Goal: Communication & Community: Answer question/provide support

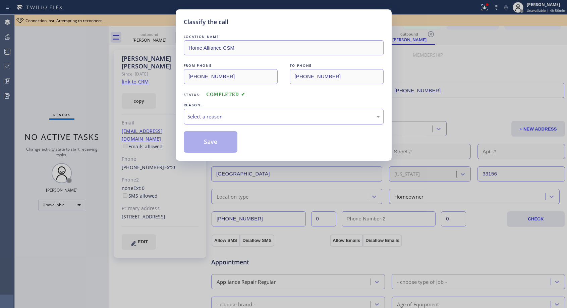
click at [231, 115] on div "Select a reason" at bounding box center [284, 117] width 193 height 8
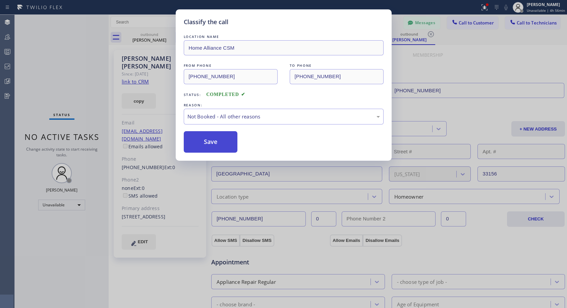
click at [207, 144] on button "Save" at bounding box center [211, 141] width 54 height 21
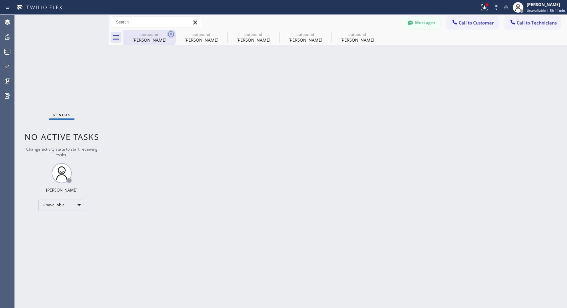
click at [170, 34] on icon at bounding box center [171, 34] width 6 height 6
click at [0, 0] on icon at bounding box center [0, 0] width 0 height 0
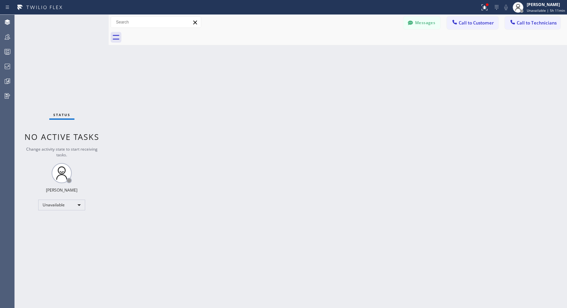
click at [170, 34] on div at bounding box center [345, 37] width 444 height 15
click at [472, 23] on span "Call to Customer" at bounding box center [476, 23] width 35 height 6
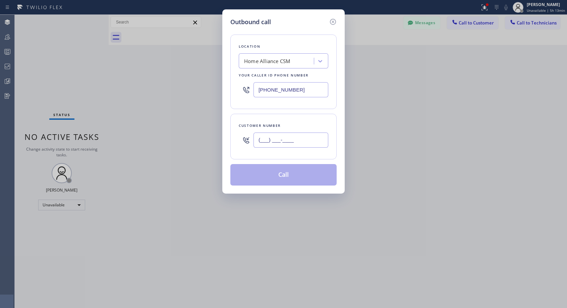
click at [307, 145] on input "(___) ___-____" at bounding box center [291, 140] width 75 height 15
paste input "561) 400-2229"
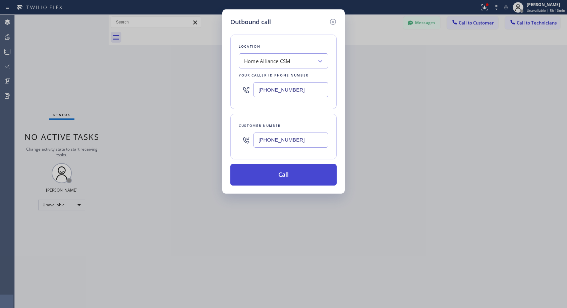
type input "[PHONE_NUMBER]"
click at [298, 174] on button "Call" at bounding box center [283, 174] width 106 height 21
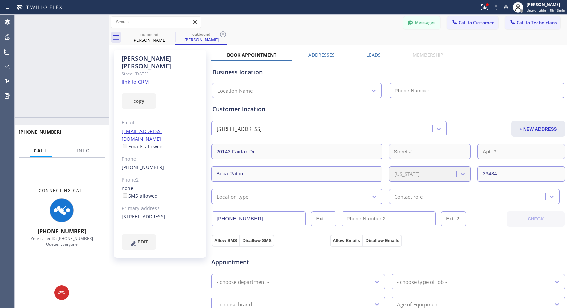
type input "[PHONE_NUMBER]"
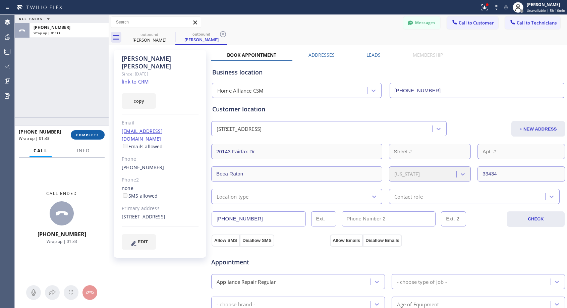
click at [82, 139] on button "COMPLETE" at bounding box center [88, 134] width 34 height 9
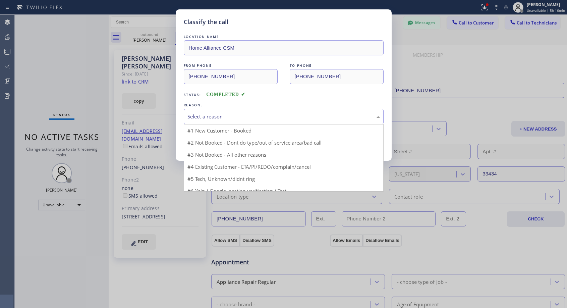
click at [214, 115] on div "Select a reason" at bounding box center [284, 117] width 193 height 8
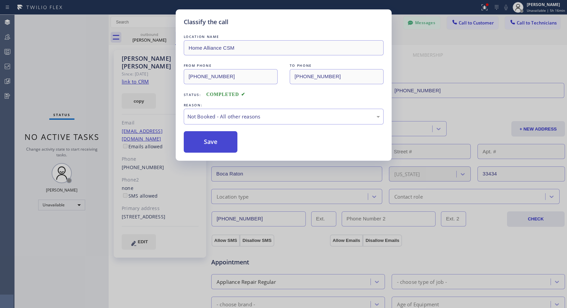
click at [211, 137] on button "Save" at bounding box center [211, 141] width 54 height 21
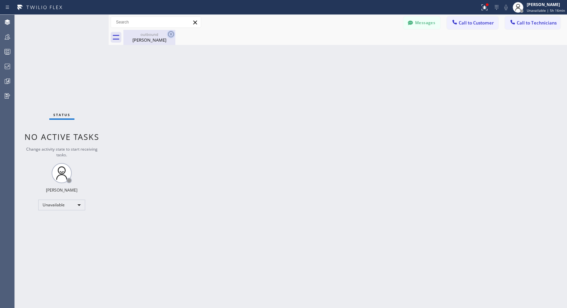
click at [170, 33] on icon at bounding box center [171, 34] width 8 height 8
click at [470, 24] on span "Call to Customer" at bounding box center [476, 23] width 35 height 6
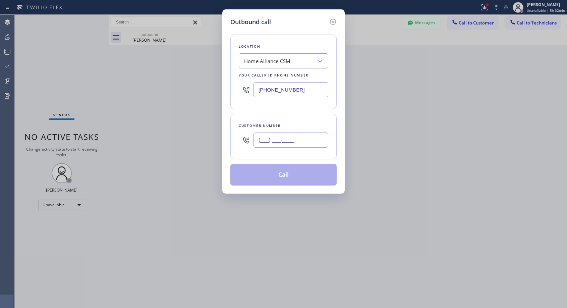
click at [274, 139] on input "(___) ___-____" at bounding box center [291, 140] width 75 height 15
paste input "310) 809-7317"
type input "[PHONE_NUMBER]"
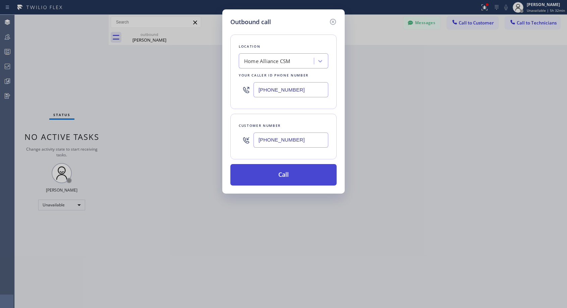
click at [283, 176] on button "Call" at bounding box center [283, 174] width 106 height 21
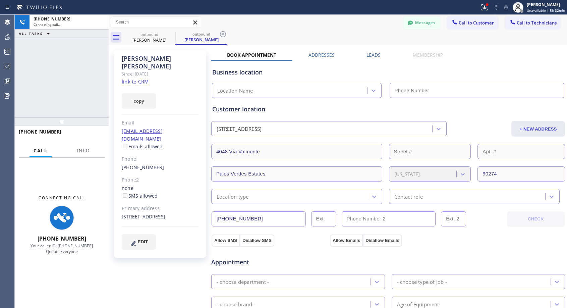
type input "[PHONE_NUMBER]"
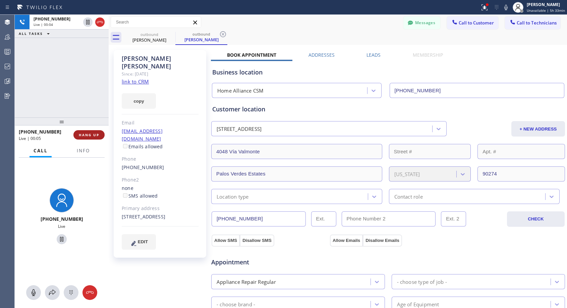
click at [90, 136] on span "HANG UP" at bounding box center [89, 135] width 20 height 5
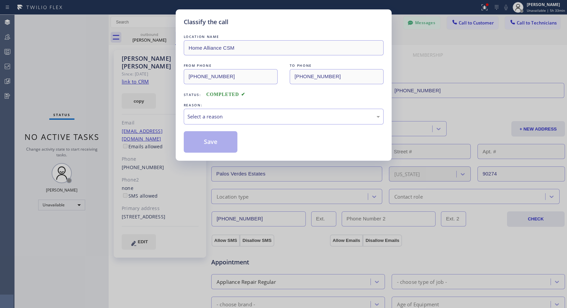
click at [90, 136] on div "Classify the call LOCATION NAME Home Alliance CSM FROM PHONE [PHONE_NUMBER] TO …" at bounding box center [283, 154] width 567 height 308
click at [235, 115] on div "Select a reason" at bounding box center [284, 117] width 193 height 8
click at [211, 143] on button "Save" at bounding box center [211, 141] width 54 height 21
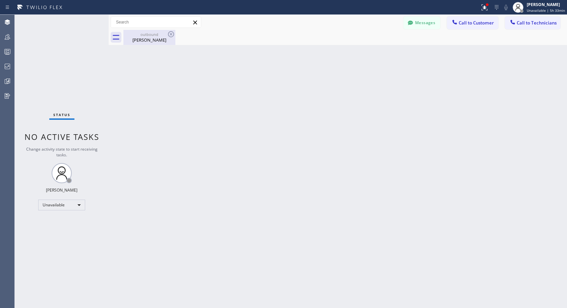
click at [139, 40] on div "[PERSON_NAME]" at bounding box center [149, 40] width 51 height 6
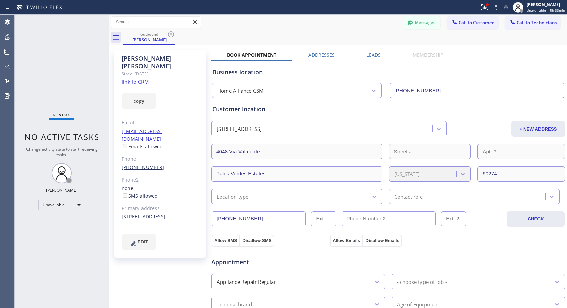
click at [142, 164] on link "[PHONE_NUMBER]" at bounding box center [143, 167] width 43 height 6
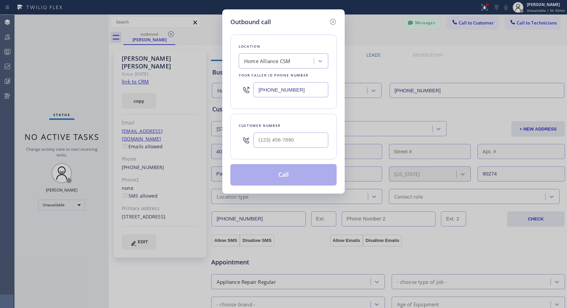
type input "[PHONE_NUMBER]"
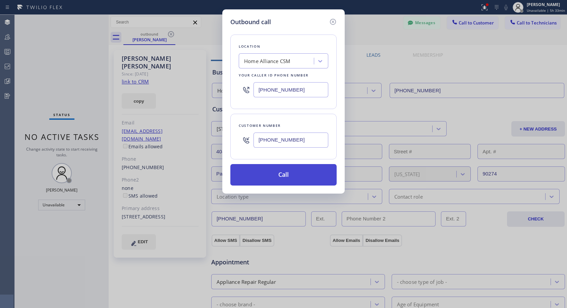
click at [266, 176] on button "Call" at bounding box center [283, 174] width 106 height 21
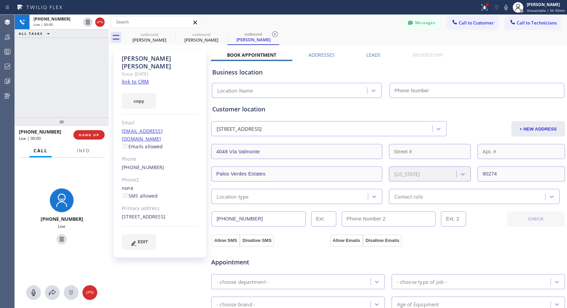
type input "[PHONE_NUMBER]"
click at [97, 132] on button "HANG UP" at bounding box center [88, 134] width 31 height 9
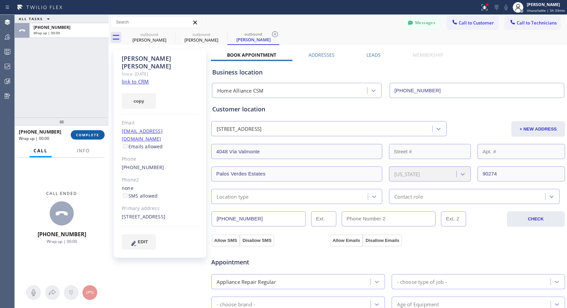
click at [97, 132] on button "COMPLETE" at bounding box center [88, 134] width 34 height 9
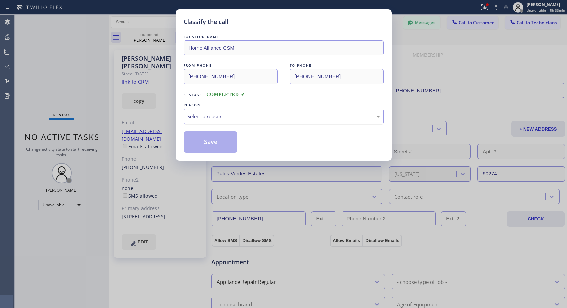
click at [241, 119] on div "Select a reason" at bounding box center [284, 117] width 193 height 8
click at [215, 142] on button "Save" at bounding box center [211, 141] width 54 height 21
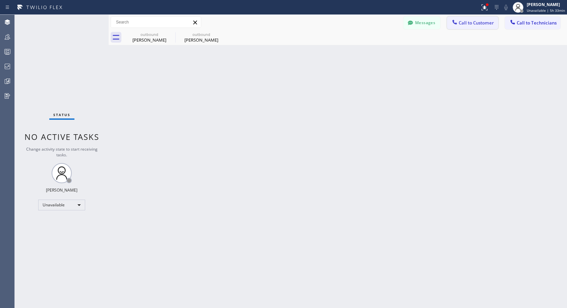
click at [463, 27] on button "Call to Customer" at bounding box center [472, 22] width 51 height 13
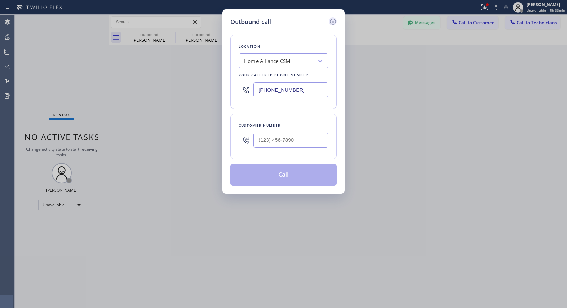
click at [333, 21] on icon at bounding box center [333, 22] width 8 height 8
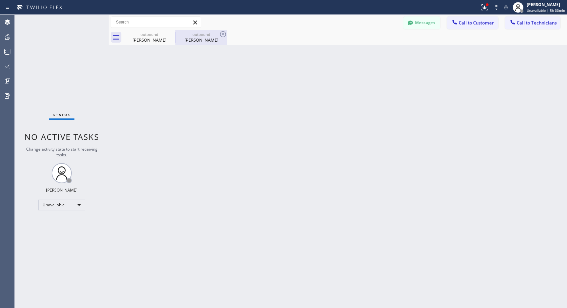
click at [208, 37] on div "outbound" at bounding box center [201, 34] width 51 height 5
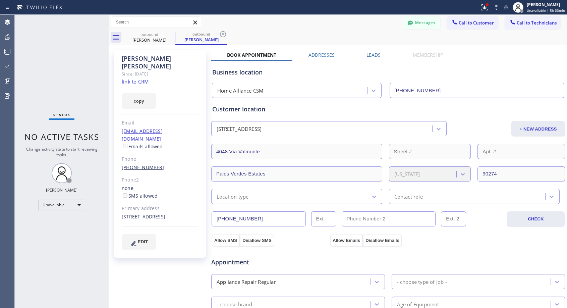
click at [135, 164] on link "[PHONE_NUMBER]" at bounding box center [143, 167] width 43 height 6
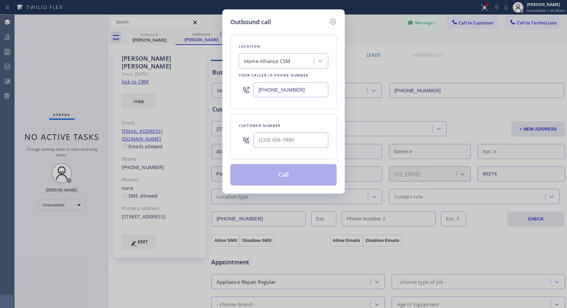
type input "[PHONE_NUMBER]"
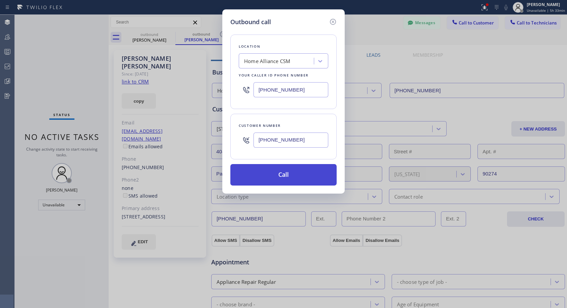
click at [273, 176] on button "Call" at bounding box center [283, 174] width 106 height 21
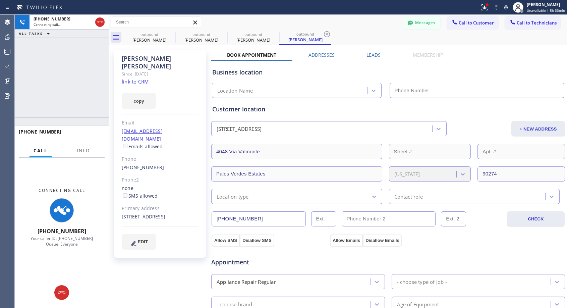
type input "[PHONE_NUMBER]"
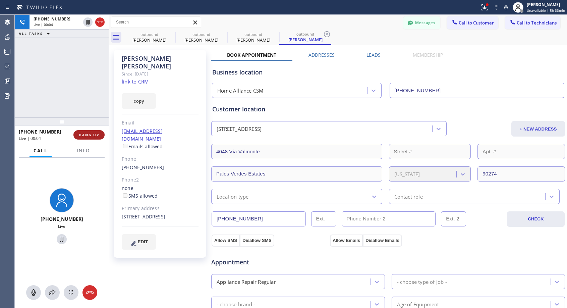
click at [96, 134] on span "HANG UP" at bounding box center [89, 135] width 20 height 5
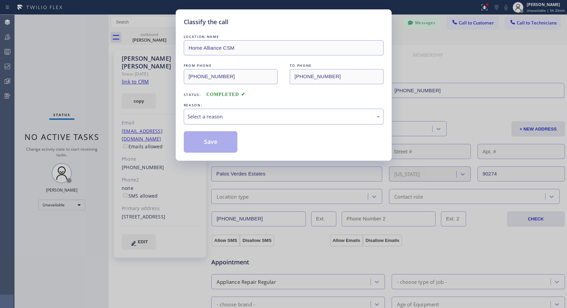
click at [230, 117] on div "Select a reason" at bounding box center [284, 117] width 193 height 8
click at [217, 143] on button "Save" at bounding box center [211, 141] width 54 height 21
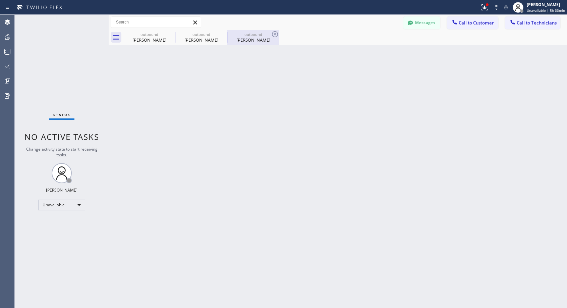
click at [253, 41] on div "[PERSON_NAME]" at bounding box center [253, 40] width 51 height 6
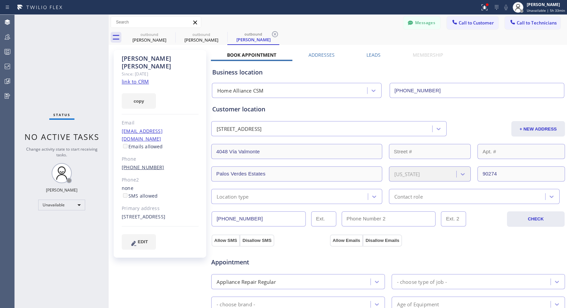
click at [143, 164] on link "[PHONE_NUMBER]" at bounding box center [143, 167] width 43 height 6
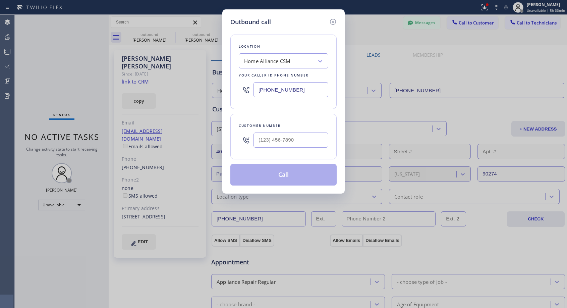
type input "[PHONE_NUMBER]"
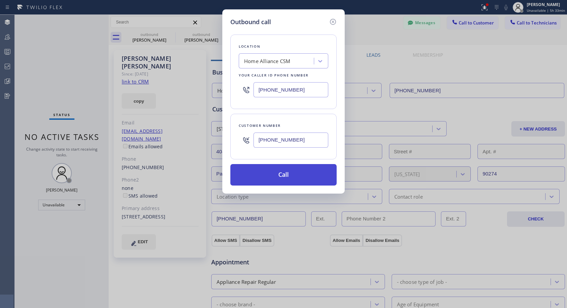
click at [317, 172] on button "Call" at bounding box center [283, 174] width 106 height 21
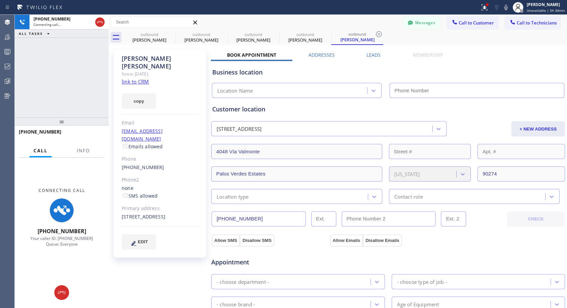
type input "[PHONE_NUMBER]"
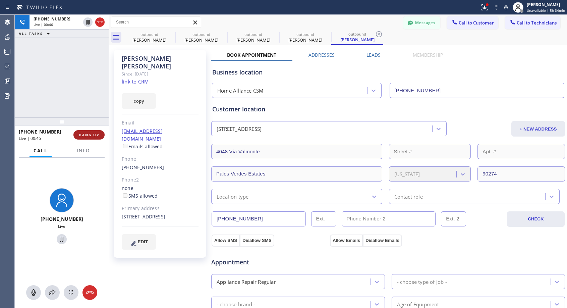
click at [96, 135] on span "HANG UP" at bounding box center [89, 135] width 20 height 5
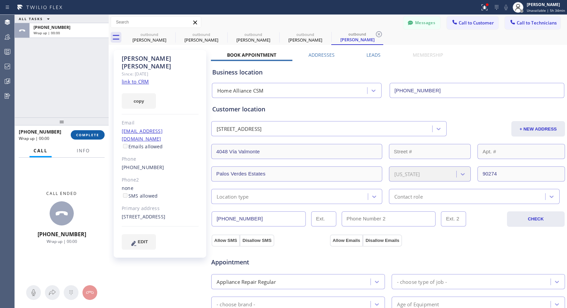
click at [96, 135] on span "COMPLETE" at bounding box center [87, 135] width 23 height 5
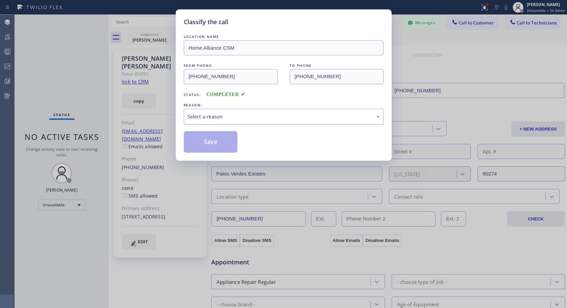
click at [215, 114] on div "Select a reason" at bounding box center [284, 117] width 193 height 8
click at [212, 144] on button "Save" at bounding box center [211, 141] width 54 height 21
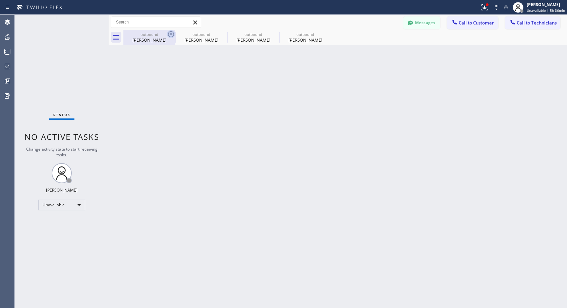
click at [170, 36] on icon at bounding box center [171, 34] width 8 height 8
click at [0, 0] on icon at bounding box center [0, 0] width 0 height 0
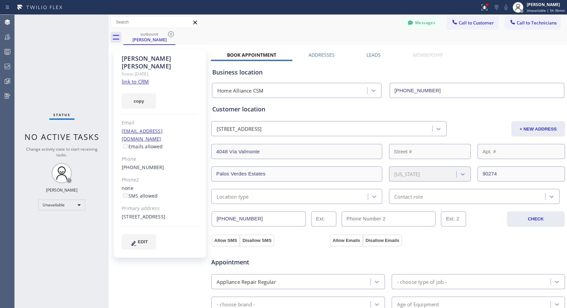
click at [170, 36] on icon at bounding box center [171, 34] width 8 height 8
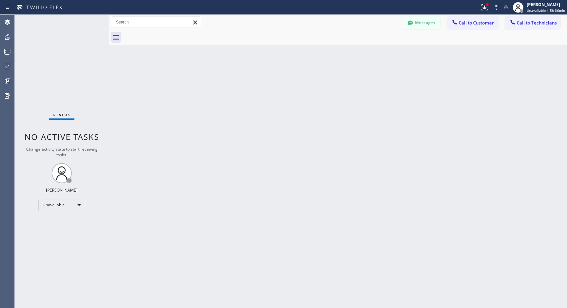
click at [170, 36] on div at bounding box center [345, 37] width 444 height 15
click at [483, 25] on span "Call to Customer" at bounding box center [476, 23] width 35 height 6
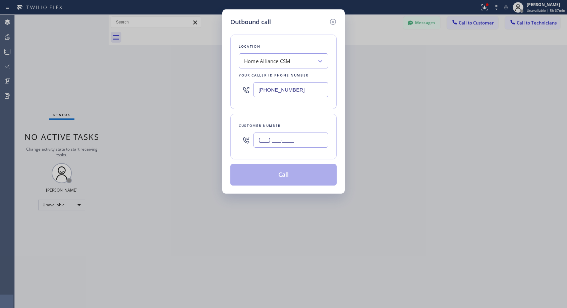
click at [300, 138] on input "(___) ___-____" at bounding box center [291, 140] width 75 height 15
paste input "302) 745-5678"
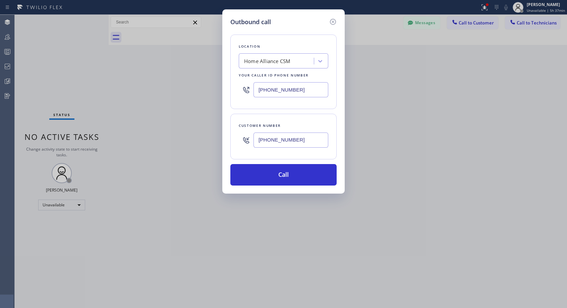
type input "[PHONE_NUMBER]"
click at [292, 175] on button "Call" at bounding box center [283, 174] width 106 height 21
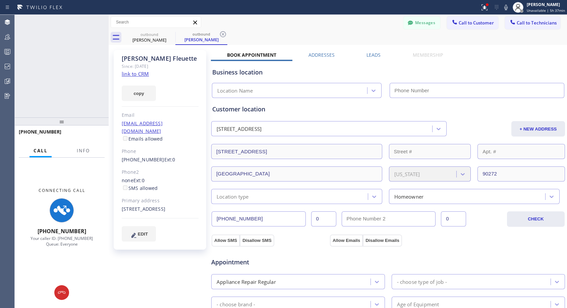
type input "[PHONE_NUMBER]"
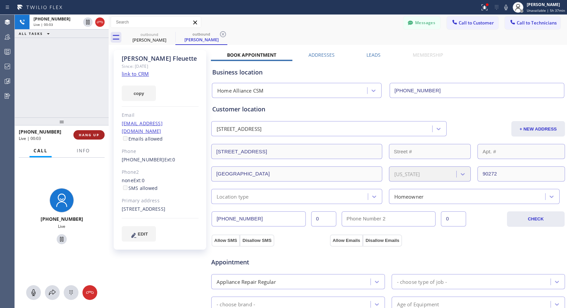
click at [92, 134] on span "HANG UP" at bounding box center [89, 135] width 20 height 5
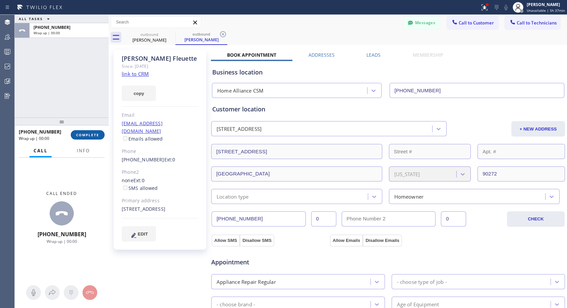
click at [92, 134] on span "COMPLETE" at bounding box center [87, 135] width 23 height 5
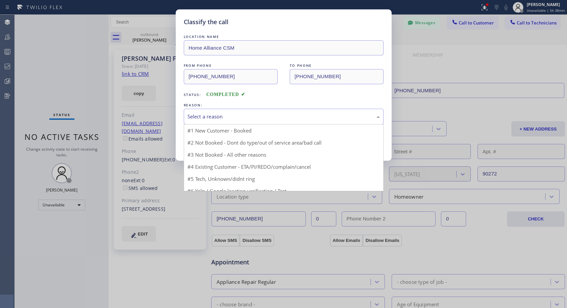
click at [223, 116] on div "Select a reason" at bounding box center [284, 117] width 193 height 8
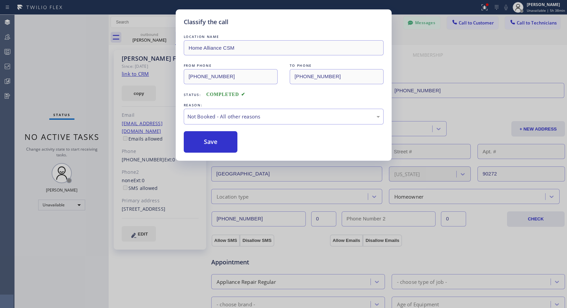
click at [211, 145] on button "Save" at bounding box center [211, 141] width 54 height 21
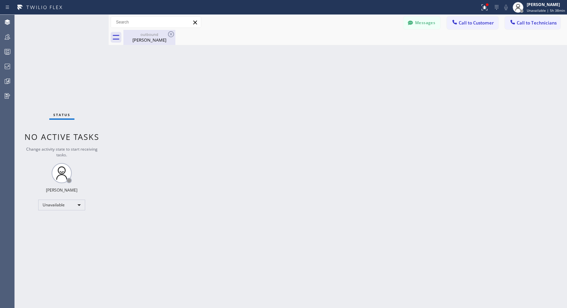
click at [153, 43] on div "outbound [PERSON_NAME]" at bounding box center [149, 37] width 51 height 15
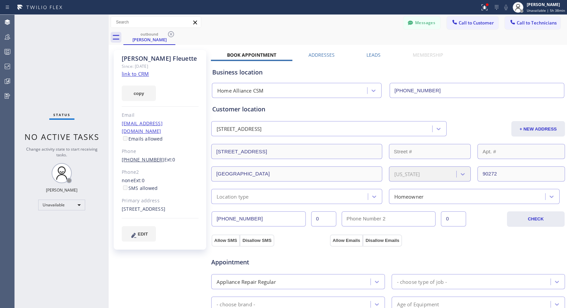
click at [145, 156] on link "[PHONE_NUMBER]" at bounding box center [143, 159] width 43 height 6
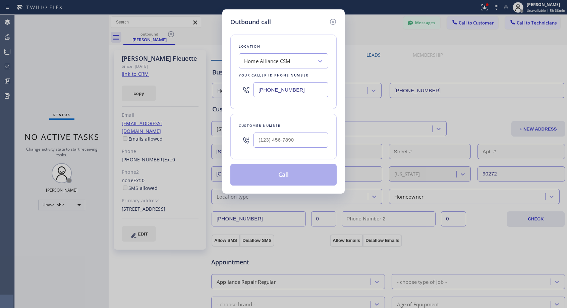
type input "[PHONE_NUMBER]"
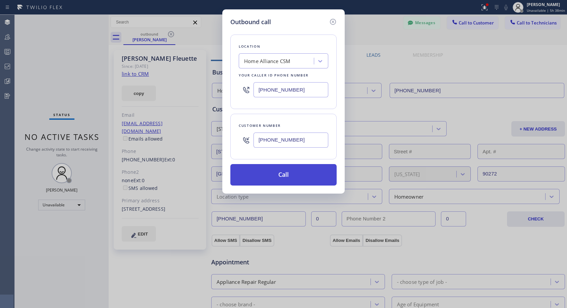
click at [291, 180] on button "Call" at bounding box center [283, 174] width 106 height 21
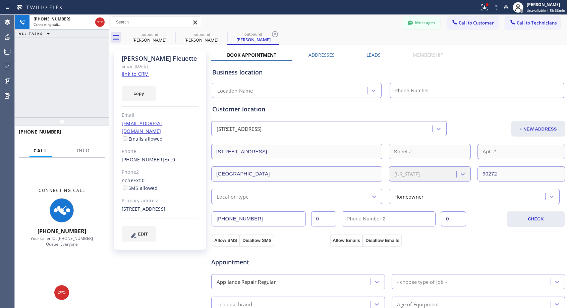
type input "[PHONE_NUMBER]"
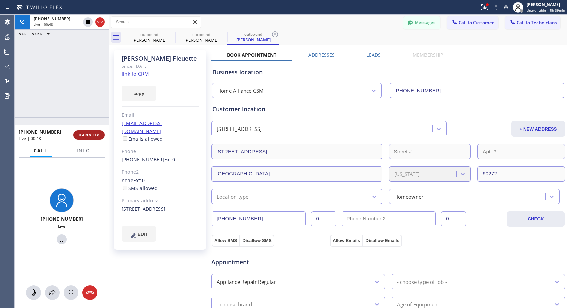
click at [99, 133] on span "HANG UP" at bounding box center [89, 135] width 20 height 5
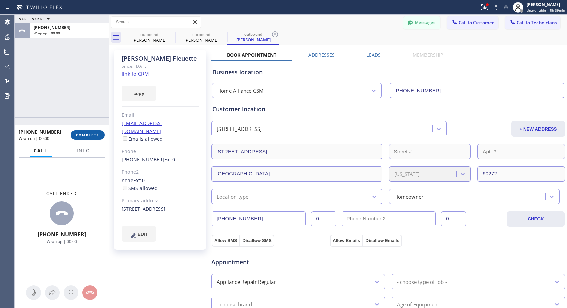
click at [99, 133] on span "COMPLETE" at bounding box center [87, 135] width 23 height 5
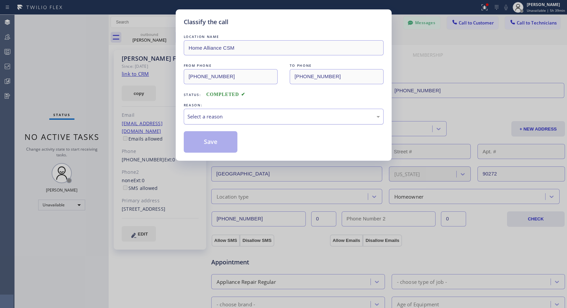
click at [216, 115] on div "Select a reason" at bounding box center [284, 117] width 193 height 8
click at [204, 143] on button "Save" at bounding box center [211, 141] width 54 height 21
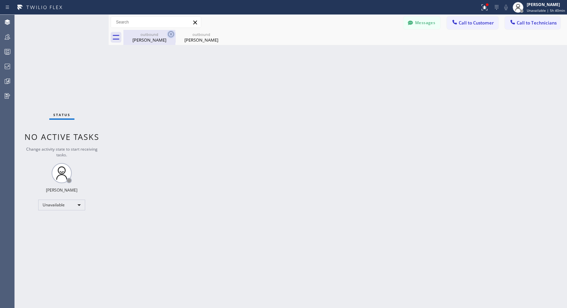
click at [170, 33] on icon at bounding box center [171, 34] width 8 height 8
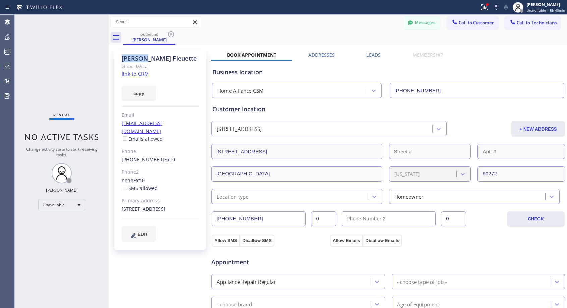
click at [170, 33] on icon at bounding box center [171, 34] width 8 height 8
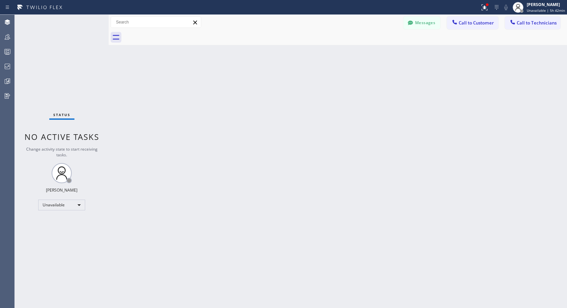
drag, startPoint x: 456, startPoint y: 23, endPoint x: 412, endPoint y: 54, distance: 53.3
click at [457, 24] on icon at bounding box center [455, 22] width 4 height 4
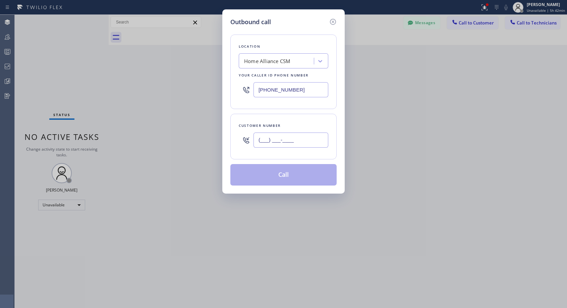
click at [292, 138] on input "(___) ___-____" at bounding box center [291, 140] width 75 height 15
paste input "480) 205-9592"
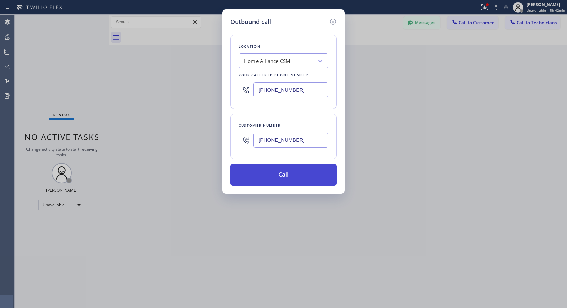
type input "[PHONE_NUMBER]"
click at [281, 178] on button "Call" at bounding box center [283, 174] width 106 height 21
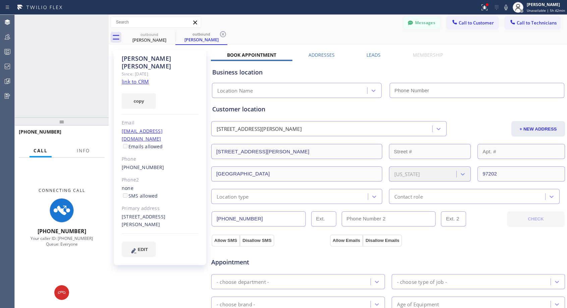
type input "[PHONE_NUMBER]"
